Goal: Find specific page/section: Find specific page/section

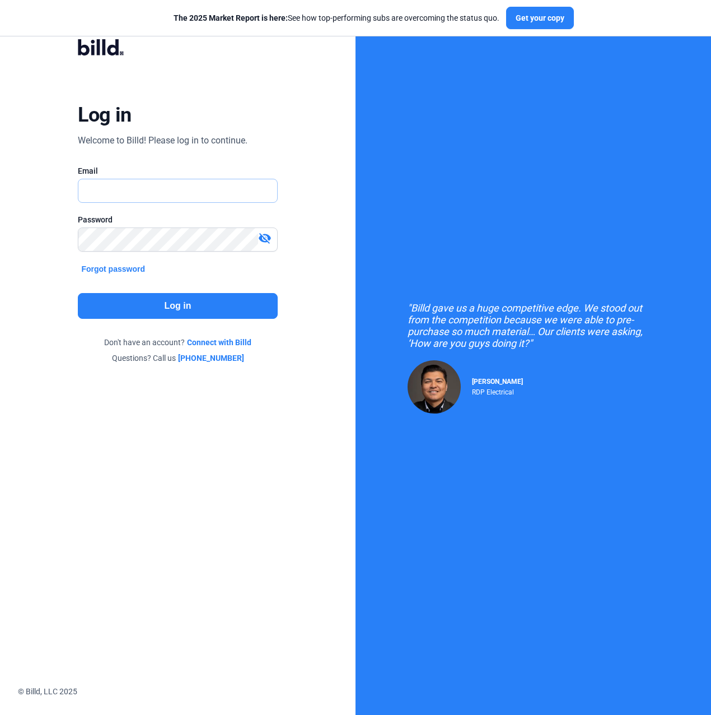
type input "[PERSON_NAME][EMAIL_ADDRESS][PERSON_NAME][DOMAIN_NAME]"
click at [177, 304] on button "Log in" at bounding box center [177, 306] width 199 height 26
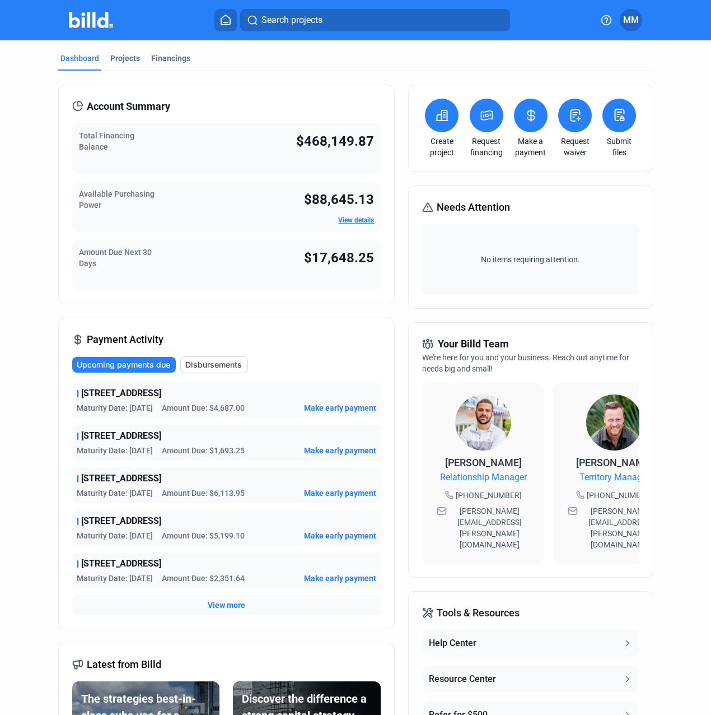
click at [367, 26] on button "Search projects" at bounding box center [375, 20] width 270 height 22
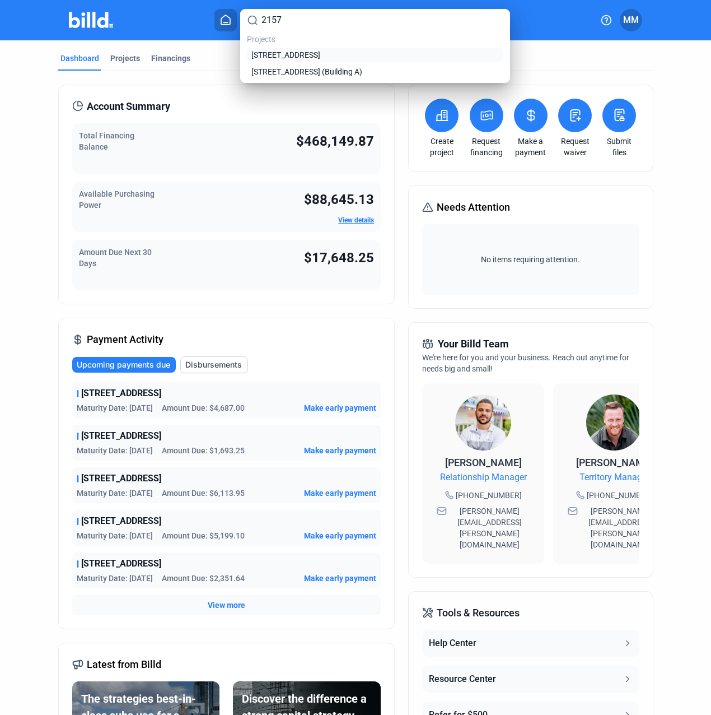
type input "2157"
click at [320, 54] on span "[STREET_ADDRESS]" at bounding box center [285, 54] width 69 height 11
